Goal: Task Accomplishment & Management: Use online tool/utility

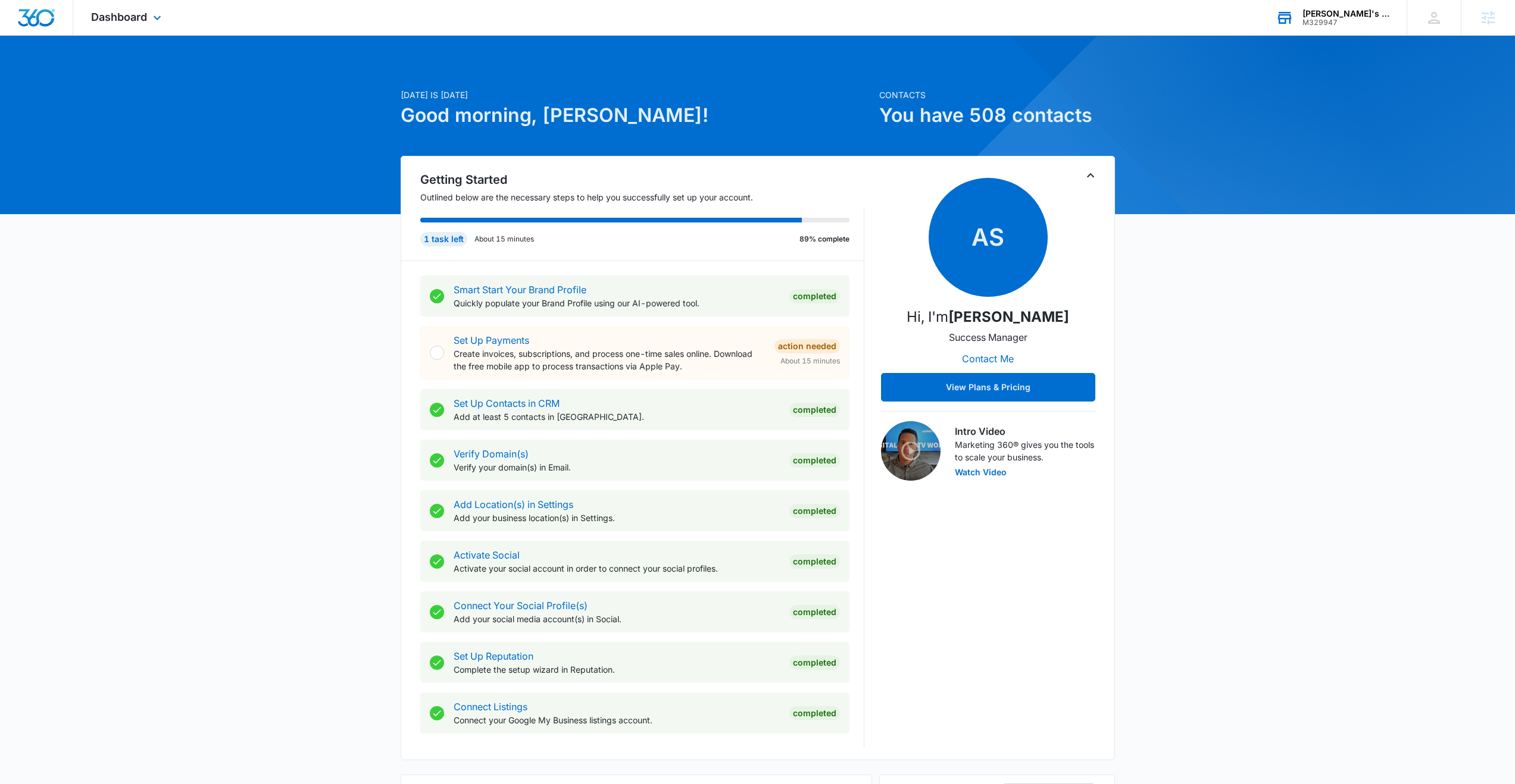
drag, startPoint x: 1348, startPoint y: 9, endPoint x: 1349, endPoint y: 24, distance: 15.0
click at [1348, 11] on div "Karol's Cleaning Services" at bounding box center [1345, 13] width 87 height 10
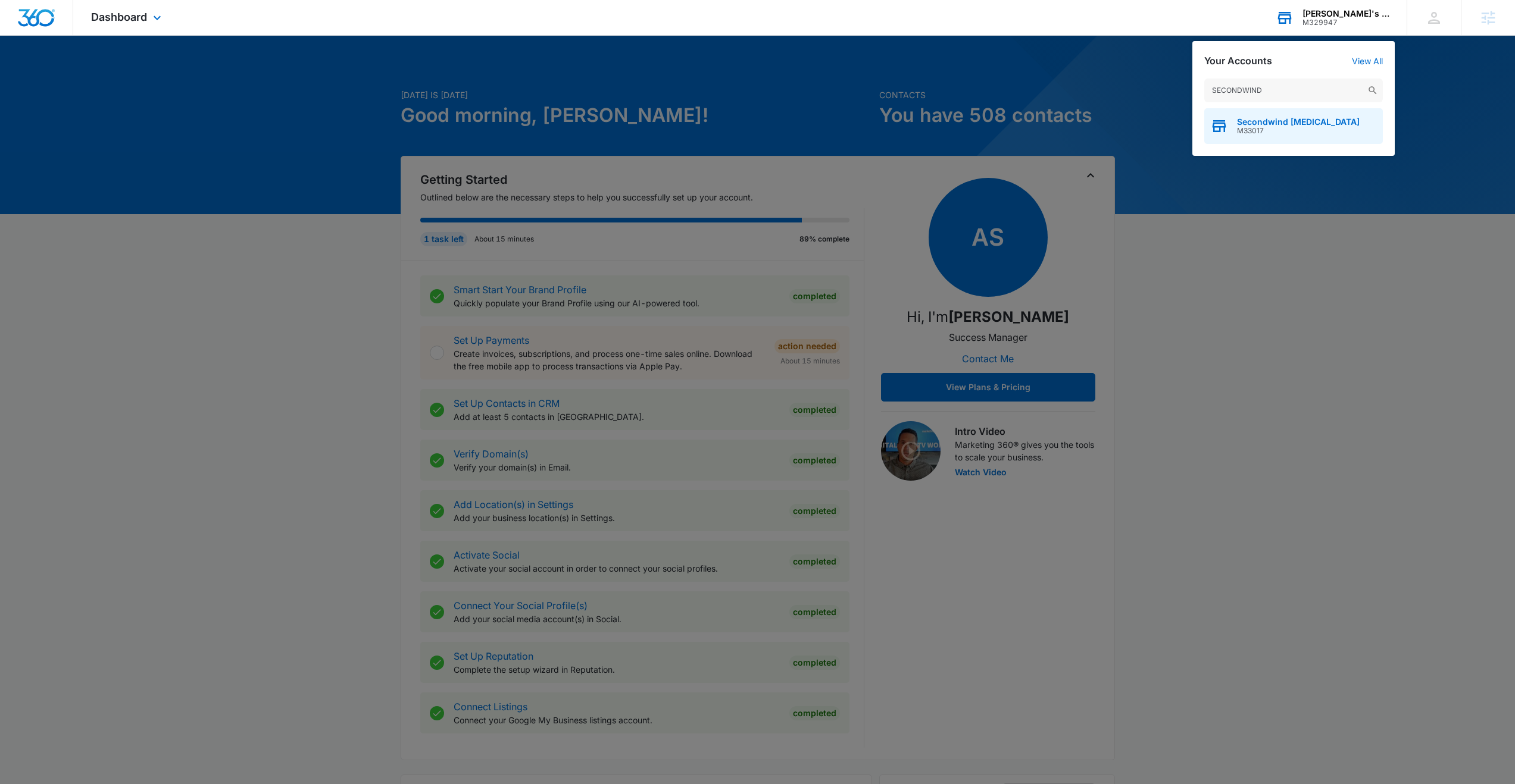
type input "SECONDWIND"
click at [1261, 129] on span "M33017" at bounding box center [1298, 130] width 122 height 8
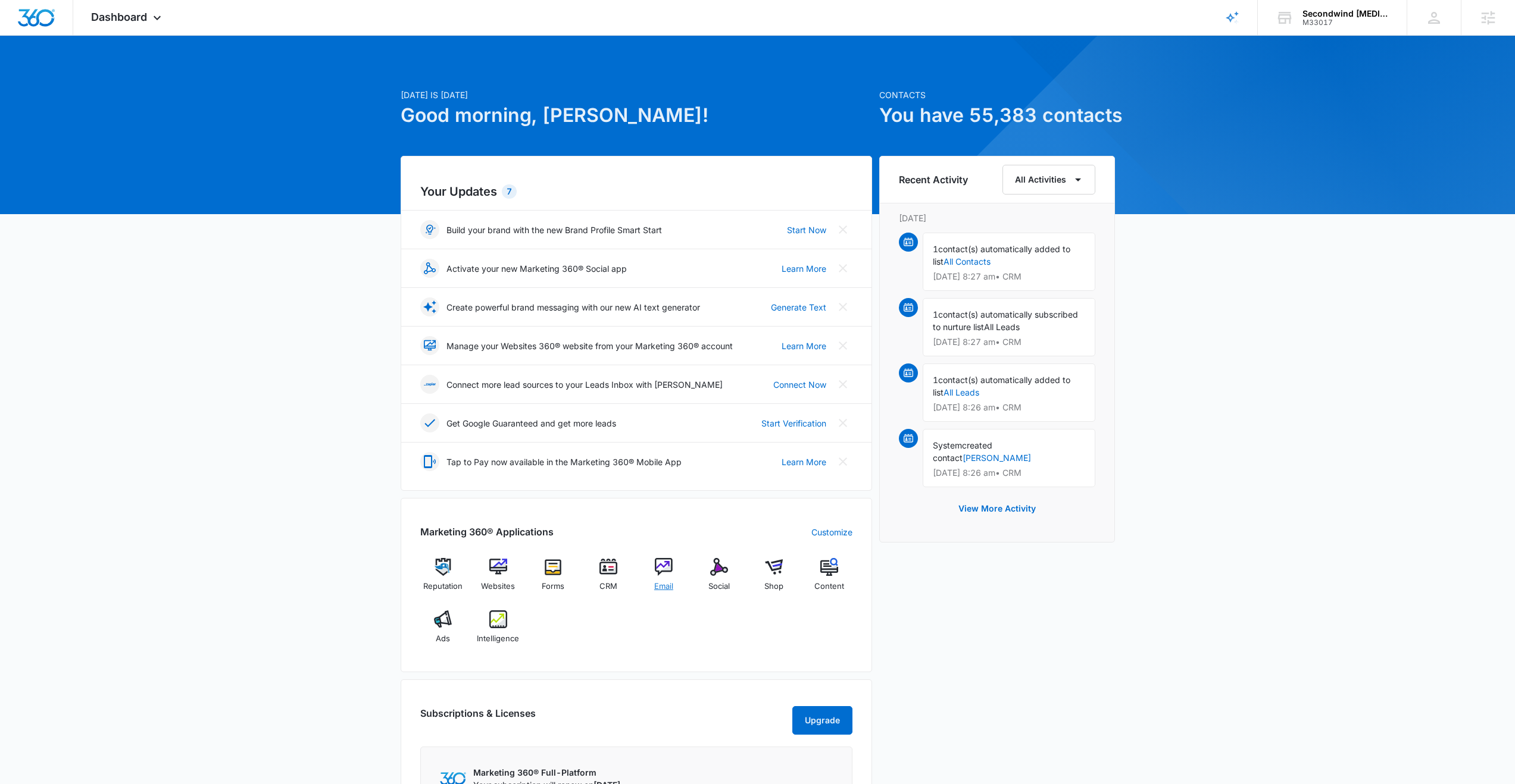
click at [664, 565] on img at bounding box center [664, 567] width 18 height 18
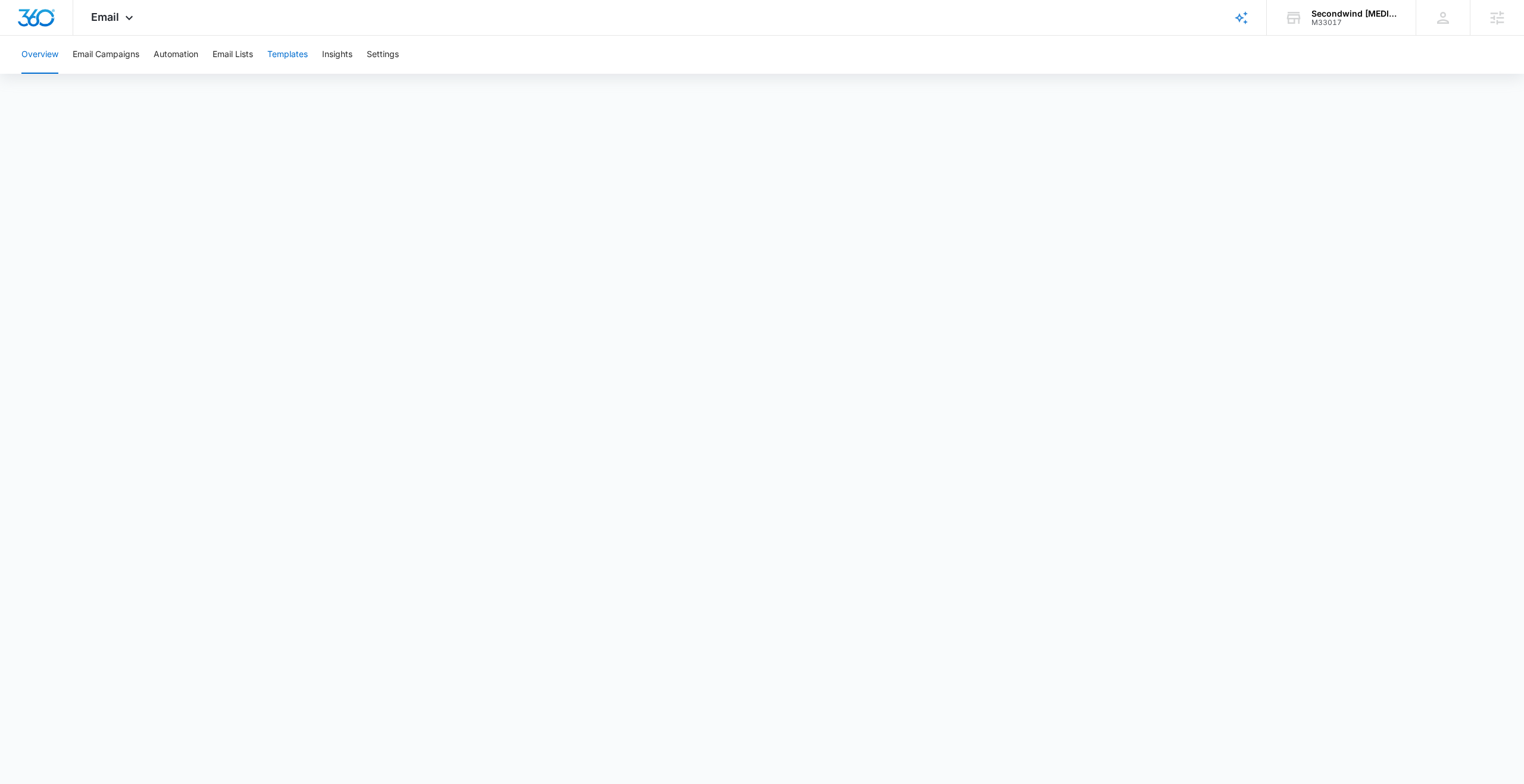
click at [293, 56] on button "Templates" at bounding box center [288, 55] width 40 height 38
click at [763, 490] on span "accessories" at bounding box center [762, 488] width 53 height 15
click at [113, 56] on button "Email Campaigns" at bounding box center [106, 55] width 67 height 38
click at [125, 60] on button "Email Campaigns" at bounding box center [106, 55] width 67 height 38
click at [38, 54] on button "Overview" at bounding box center [40, 55] width 37 height 38
